Goal: Information Seeking & Learning: Check status

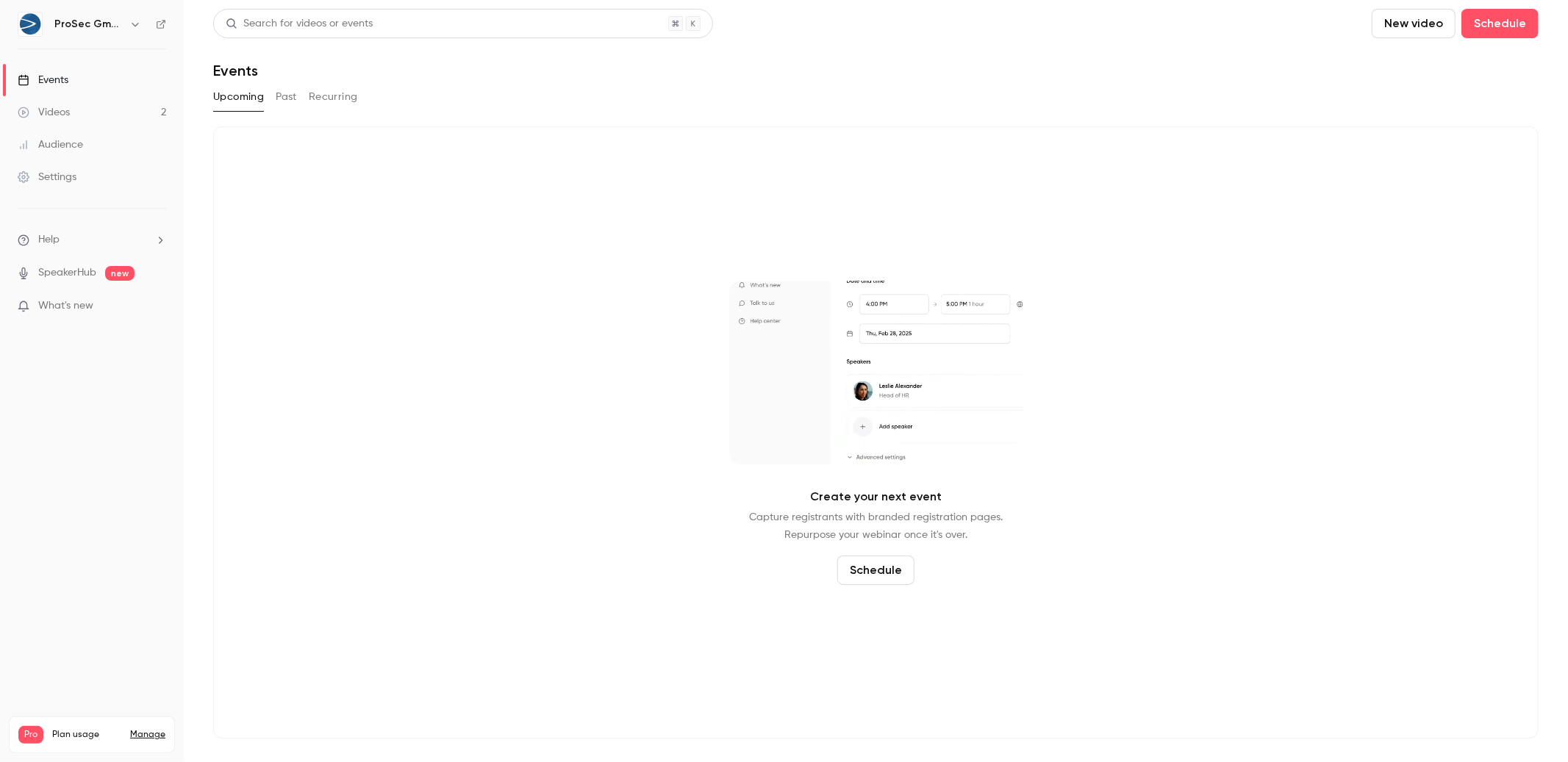
click at [69, 113] on div "Videos" at bounding box center [43, 112] width 52 height 15
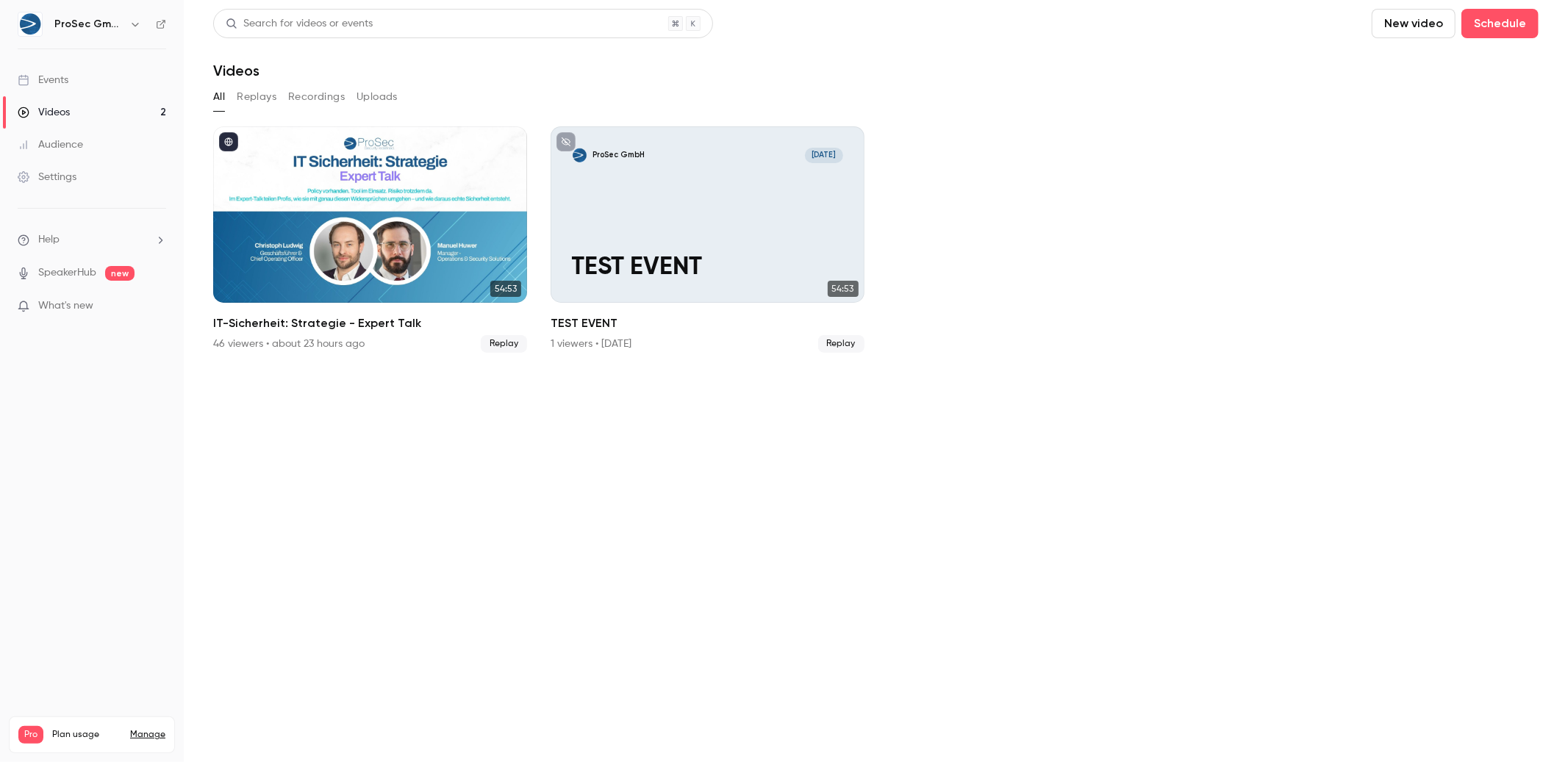
click at [84, 144] on link "Audience" at bounding box center [92, 144] width 184 height 33
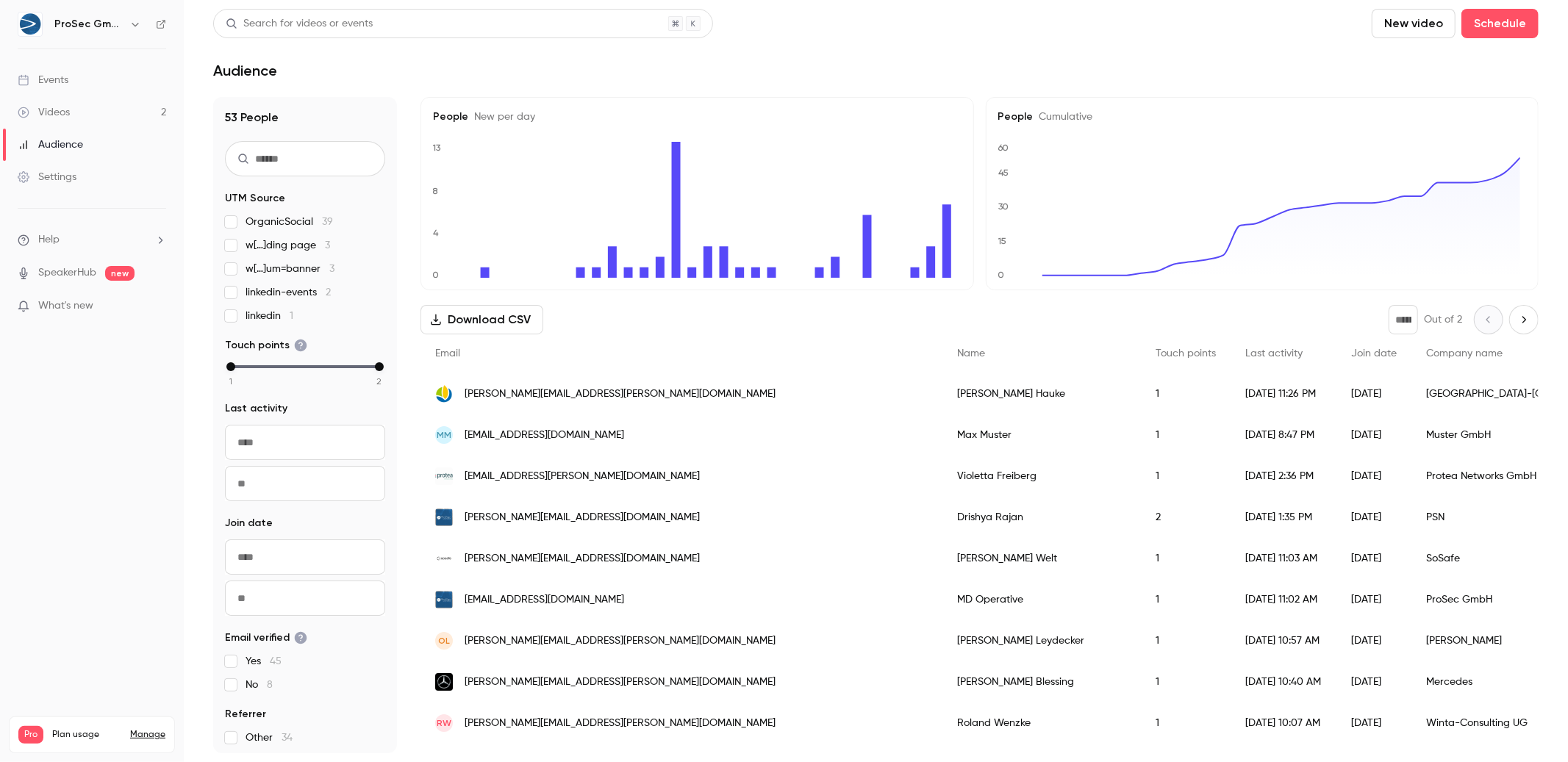
click at [118, 68] on link "Events" at bounding box center [92, 80] width 184 height 33
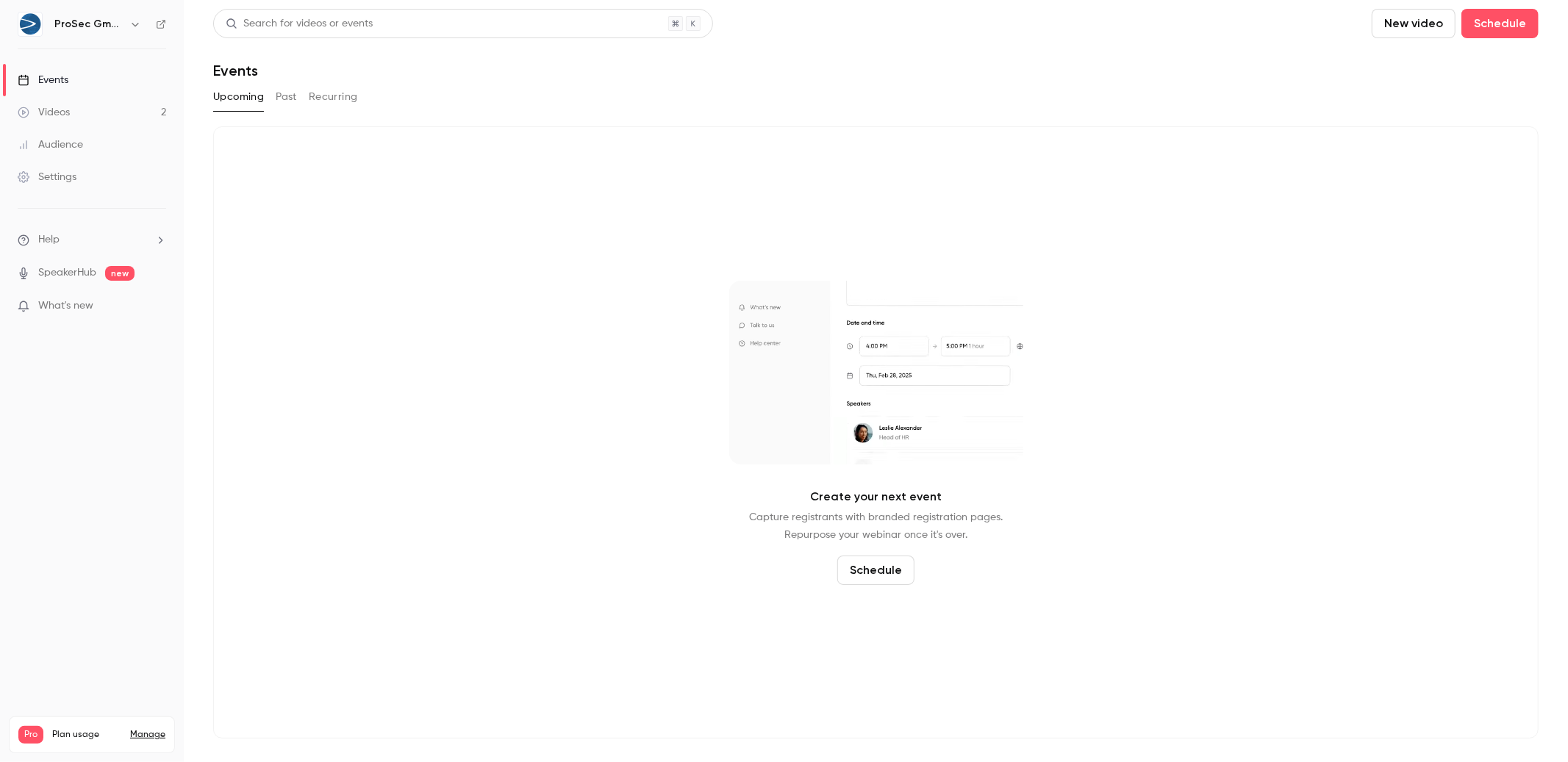
click at [279, 95] on button "Past" at bounding box center [287, 96] width 21 height 24
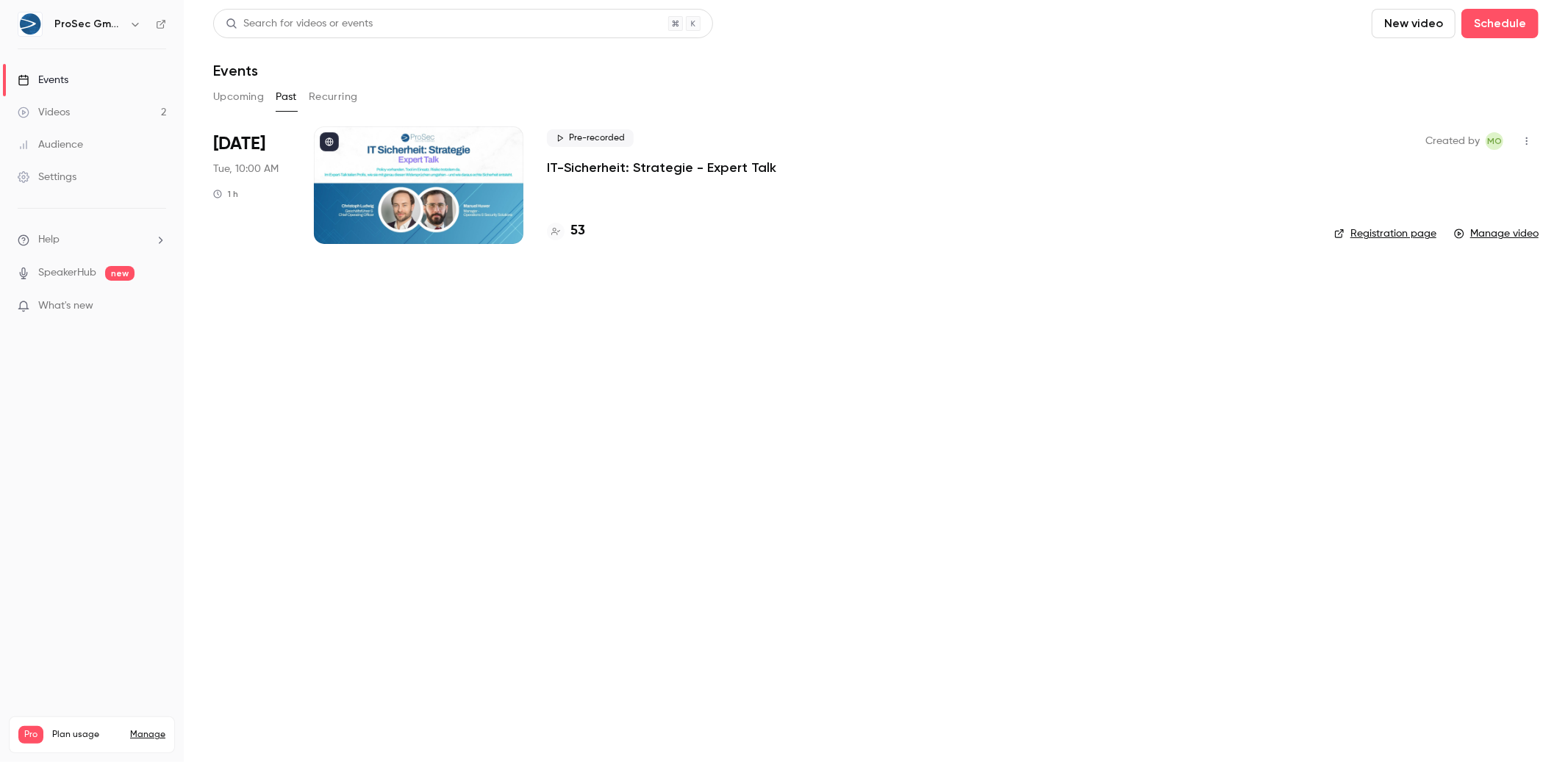
click at [845, 248] on li "[DATE] Tue, 10:00 AM 1 h Pre-recorded IT-Sicherheit: Strategie - Expert Talk 53…" at bounding box center [876, 194] width 1326 height 135
click at [753, 155] on div "Pre-recorded IT-Sicherheit: Strategie - Expert Talk" at bounding box center [929, 152] width 764 height 47
click at [745, 159] on p "IT-Sicherheit: Strategie - Expert Talk" at bounding box center [662, 168] width 229 height 18
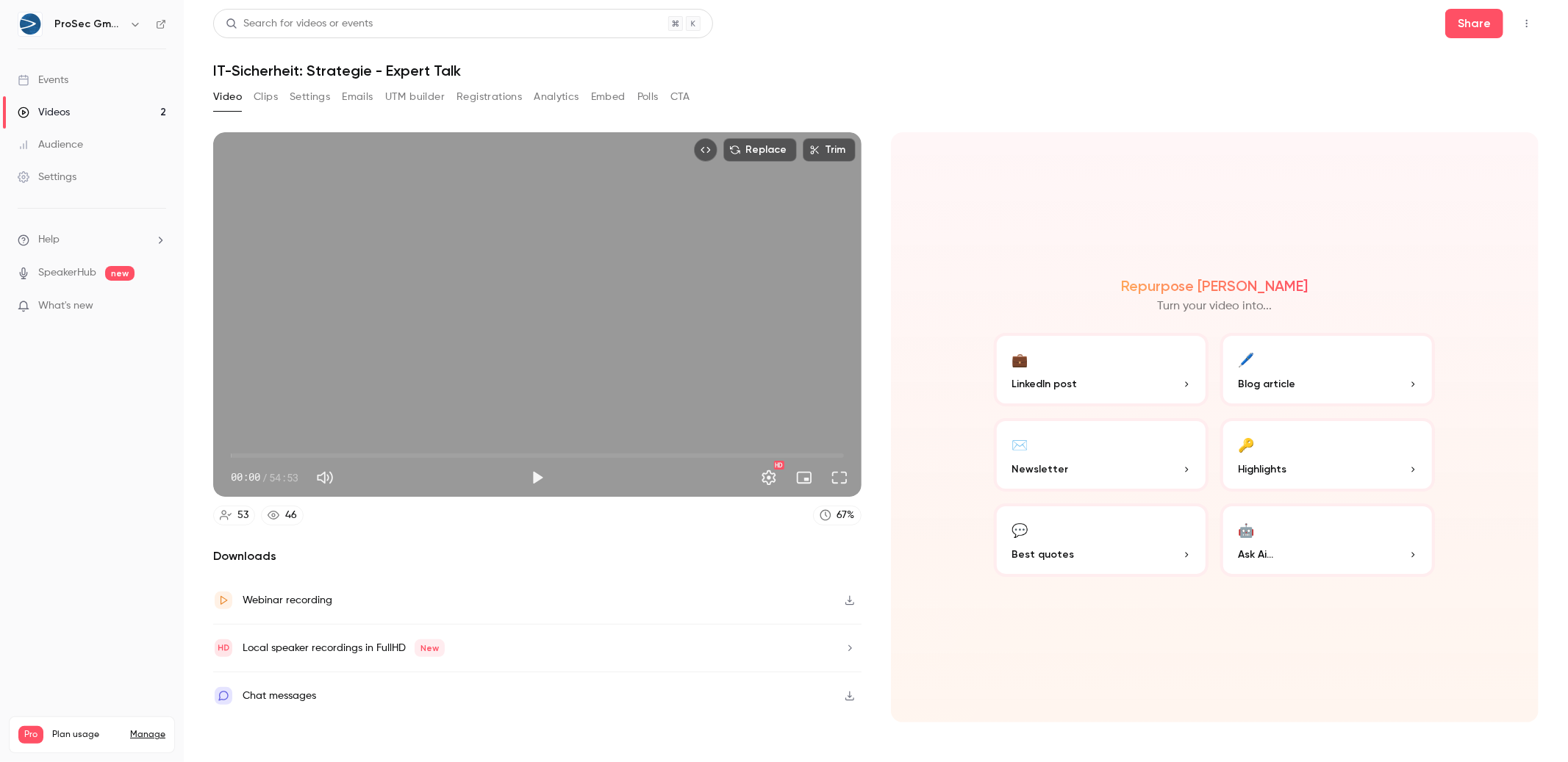
click at [496, 92] on button "Registrations" at bounding box center [489, 96] width 65 height 24
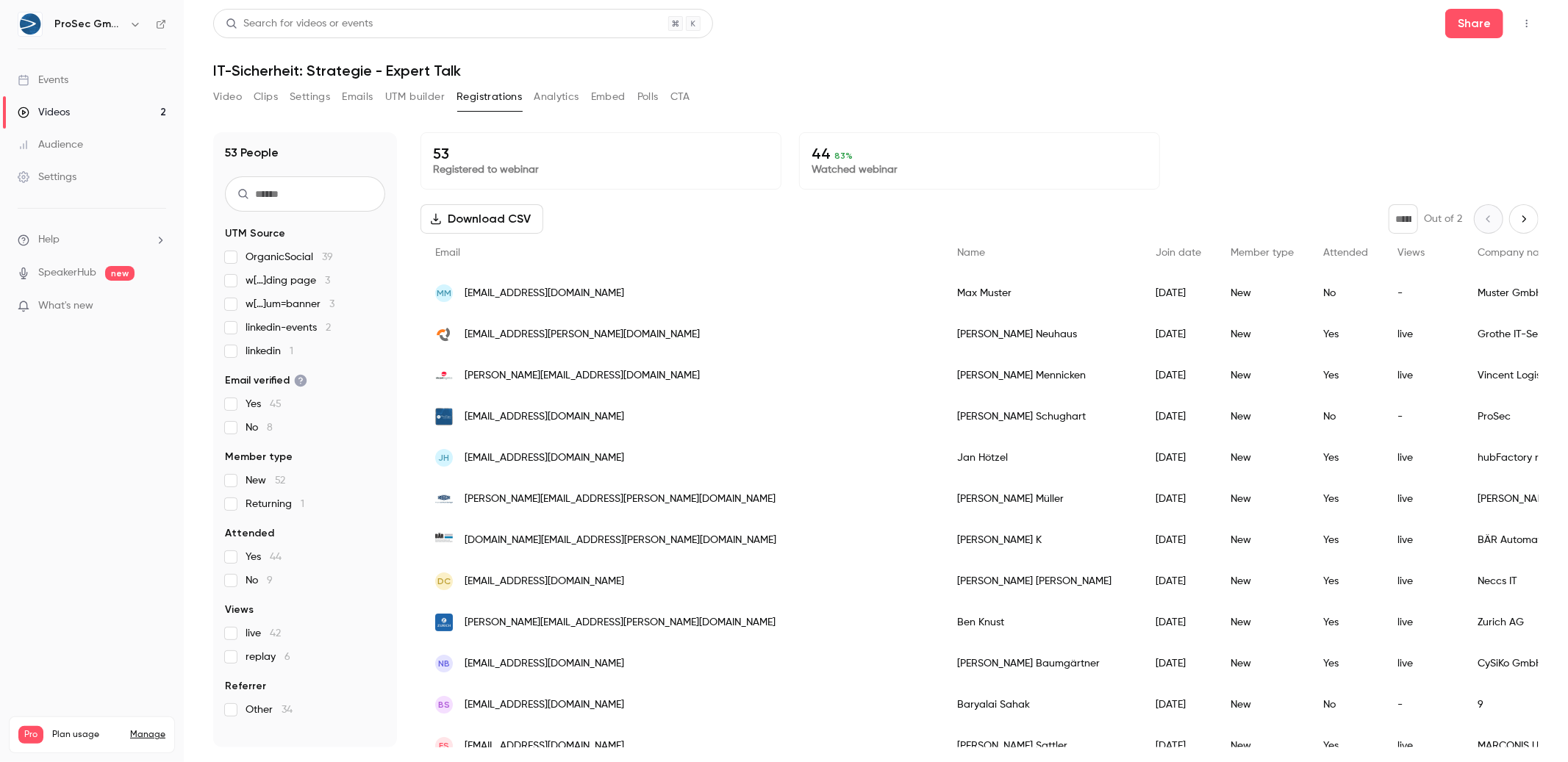
click at [561, 97] on button "Analytics" at bounding box center [557, 96] width 46 height 24
